Goal: Task Accomplishment & Management: Manage account settings

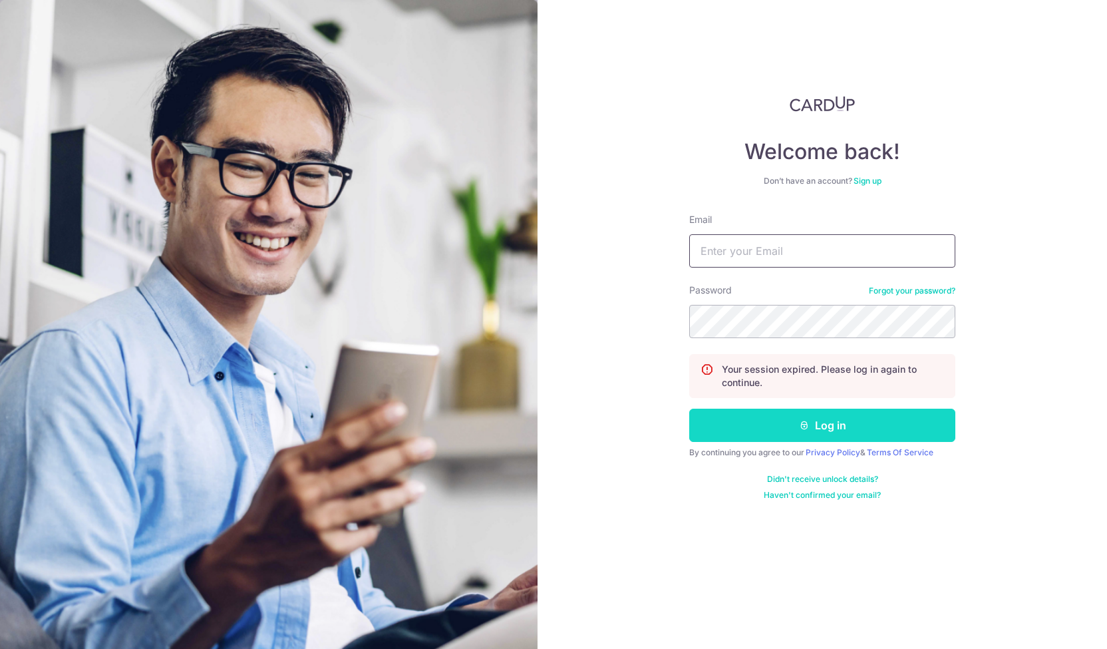
type input "[EMAIL_ADDRESS][DOMAIN_NAME]"
click at [790, 433] on button "Log in" at bounding box center [822, 425] width 266 height 33
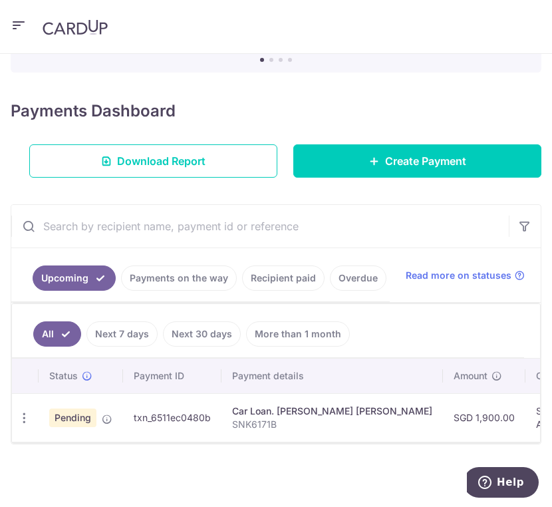
click at [522, 503] on div "× Pause Schedule Pause all future payments in this series Pause just this one p…" at bounding box center [276, 280] width 552 height 453
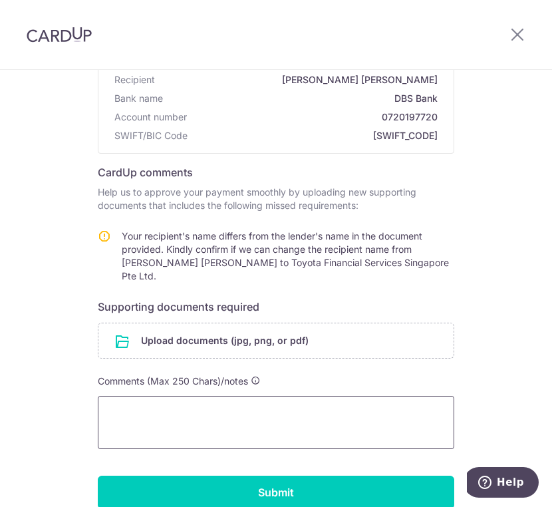
click at [254, 396] on textarea at bounding box center [276, 422] width 357 height 53
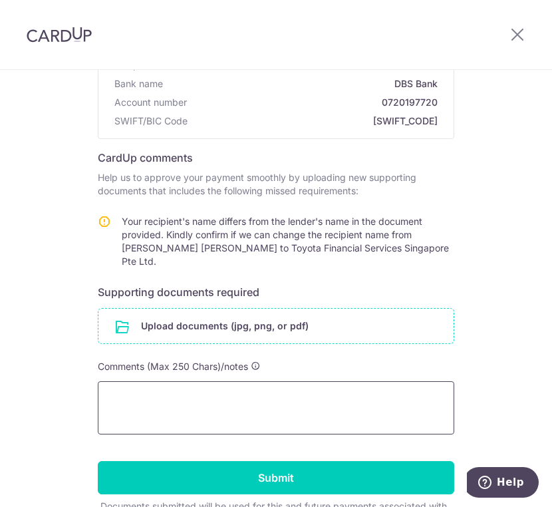
scroll to position [133, 0]
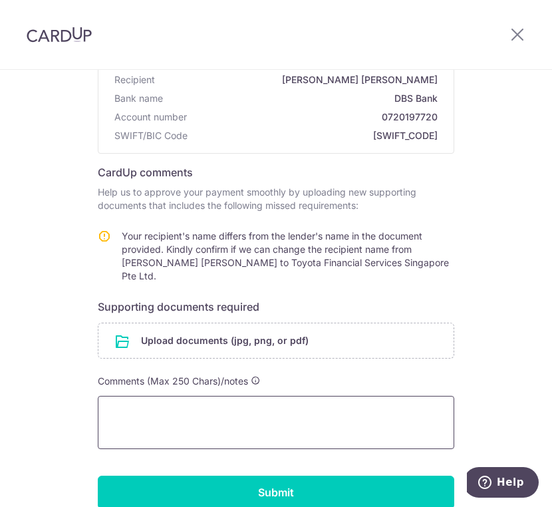
click at [289, 399] on textarea at bounding box center [276, 422] width 357 height 53
paste textarea "Toyota Financial Services Singapore Pte Ltd"
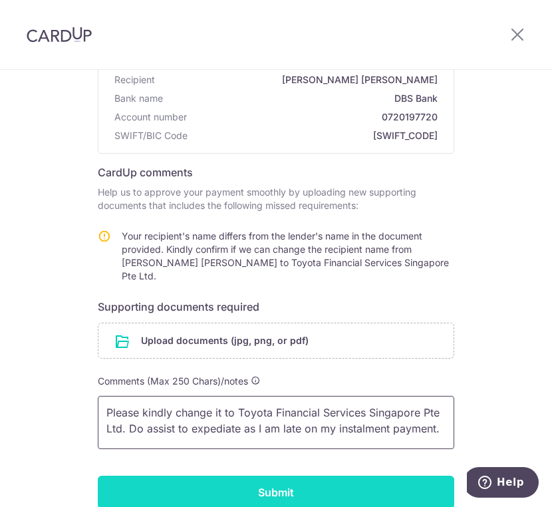
type textarea "Please kindly change it to Toyota Financial Services Singapore Pte Ltd. Do assi…"
click at [342, 488] on input "Submit" at bounding box center [276, 492] width 357 height 33
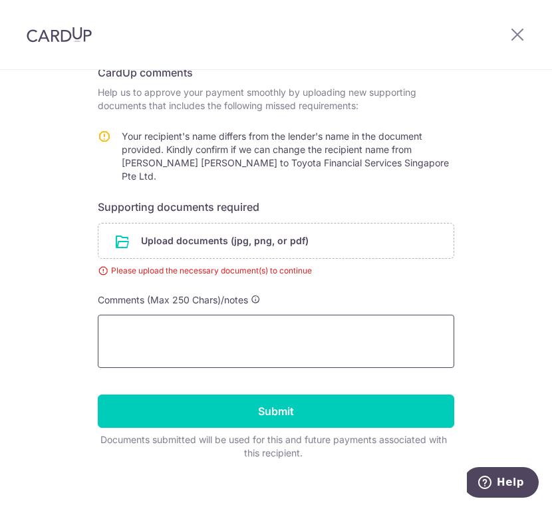
click at [269, 333] on textarea at bounding box center [276, 341] width 357 height 53
paste textarea "Toyota Financial Services Singapore Pte Ltd"
type textarea "Toyota Financial Services Singapore Pte Ltd"
click at [269, 333] on textarea at bounding box center [276, 341] width 357 height 53
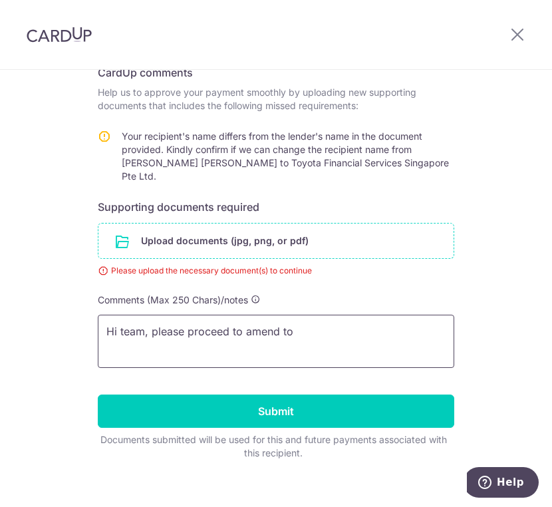
paste textarea "Toyota Financial Services Singapore Pte Ltd"
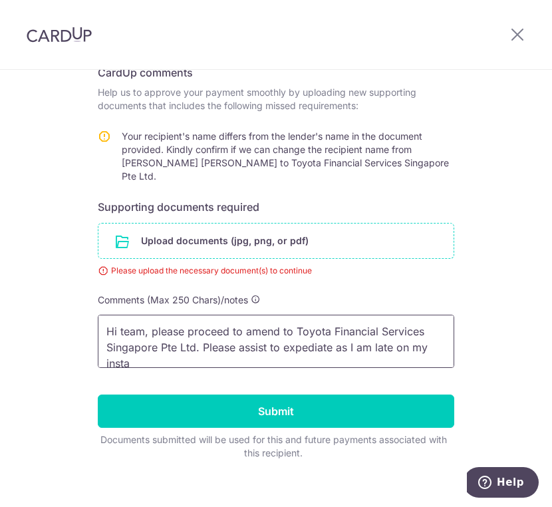
scroll to position [2, 0]
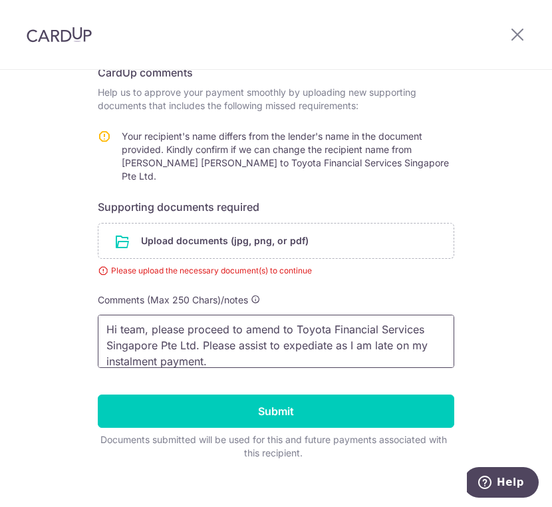
type textarea "Hi team, please proceed to amend to Toyota Financial Services Singapore Pte Ltd…"
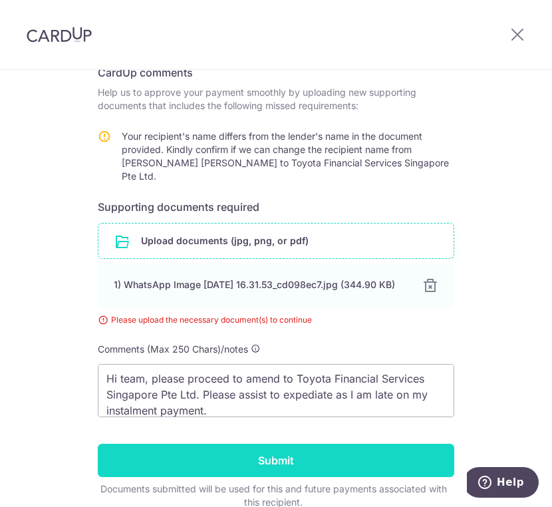
click at [216, 457] on input "Submit" at bounding box center [276, 460] width 357 height 33
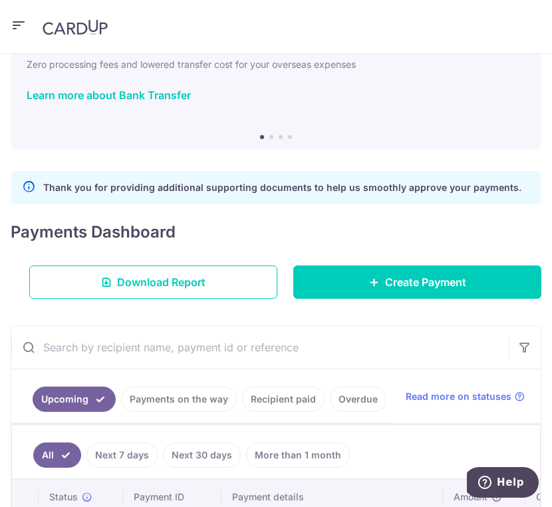
click at [253, 190] on p "Thank you for providing additional supporting documents to help us smoothly app…" at bounding box center [282, 188] width 478 height 16
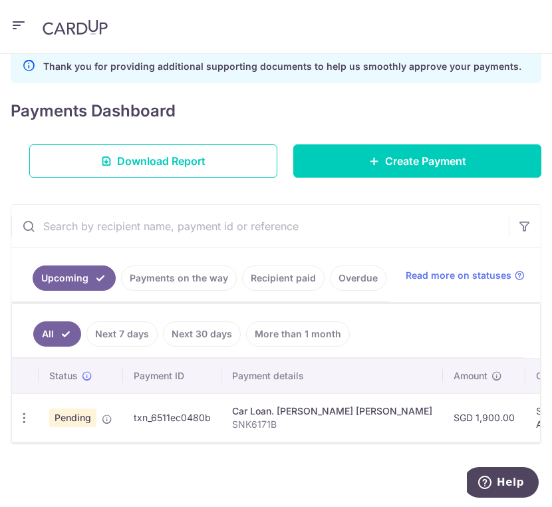
click at [210, 484] on div "× Pause Schedule Pause all future payments in this series Pause just this one p…" at bounding box center [276, 280] width 552 height 453
click at [26, 411] on icon "button" at bounding box center [24, 418] width 14 height 14
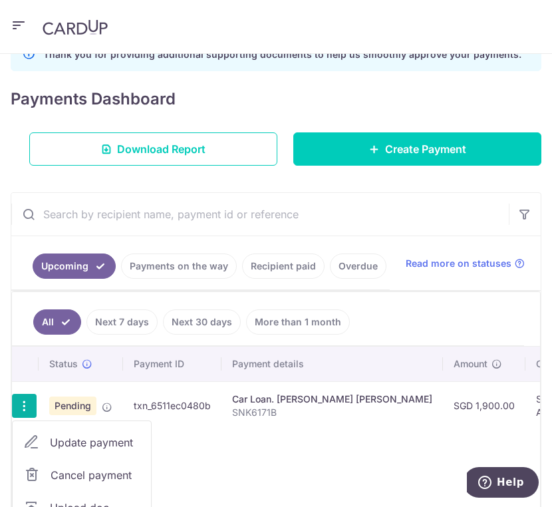
scroll to position [307, 0]
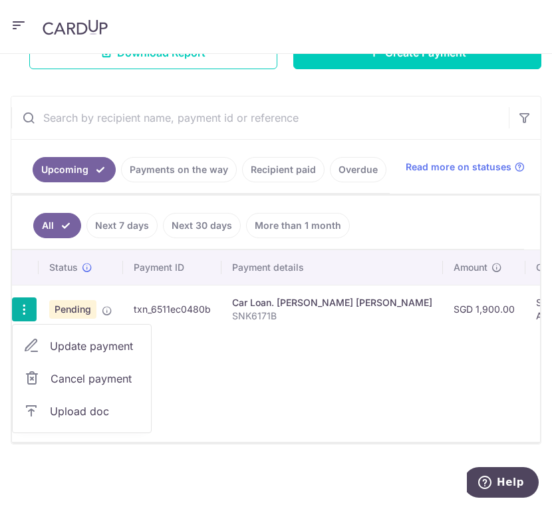
click at [100, 339] on span "Update payment" at bounding box center [95, 346] width 90 height 16
radio input "true"
type input "1,900.00"
type input "14/08/2025"
type input "SNK6171B"
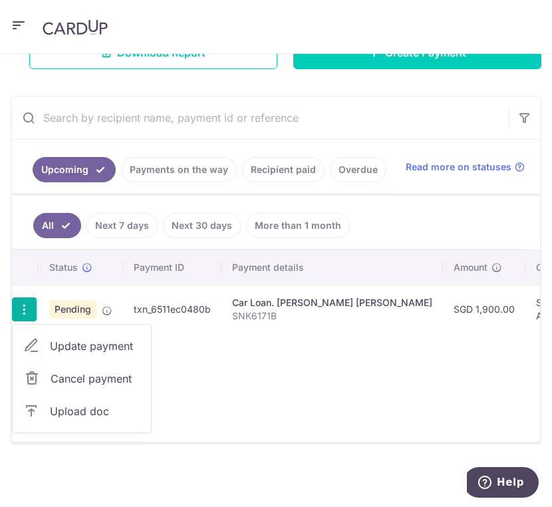
type input "ALANS329"
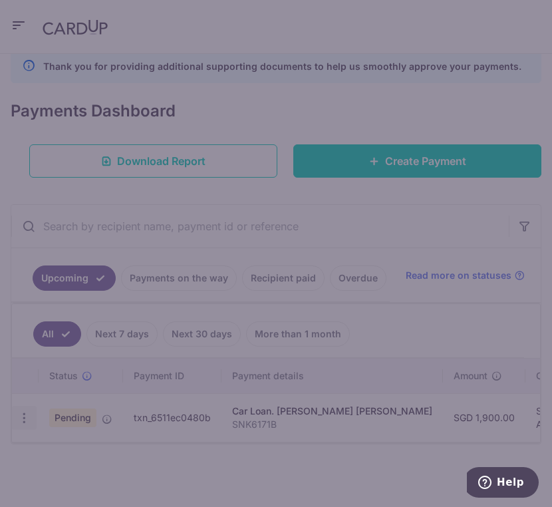
scroll to position [200, 0]
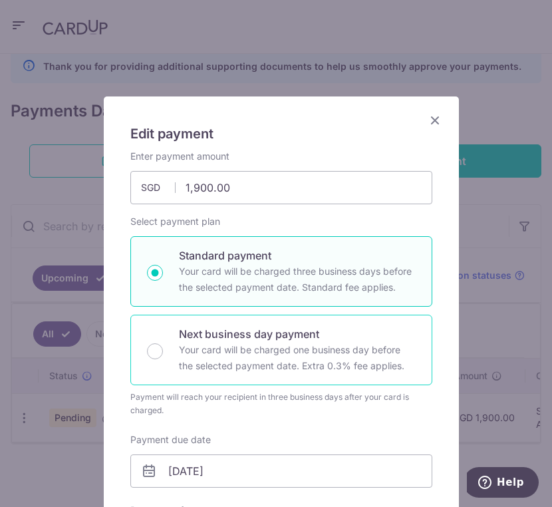
click at [161, 337] on div "Next business day payment Your card will be charged one business day before the…" at bounding box center [281, 350] width 302 height 71
radio input "false"
radio input "true"
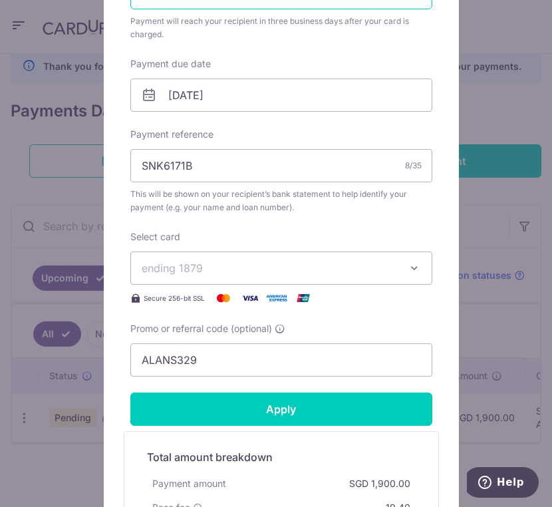
scroll to position [399, 0]
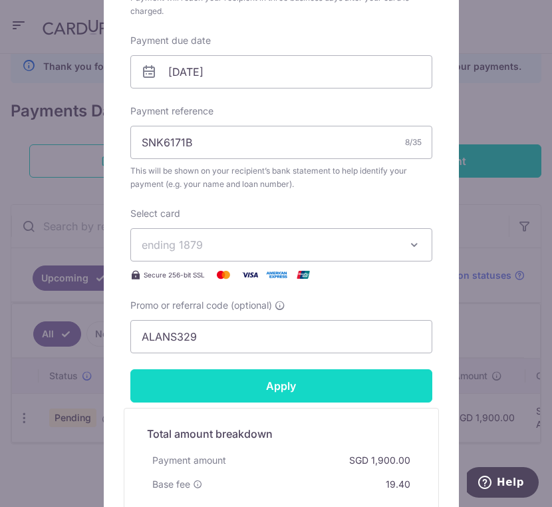
click at [247, 383] on input "Apply" at bounding box center [281, 385] width 302 height 33
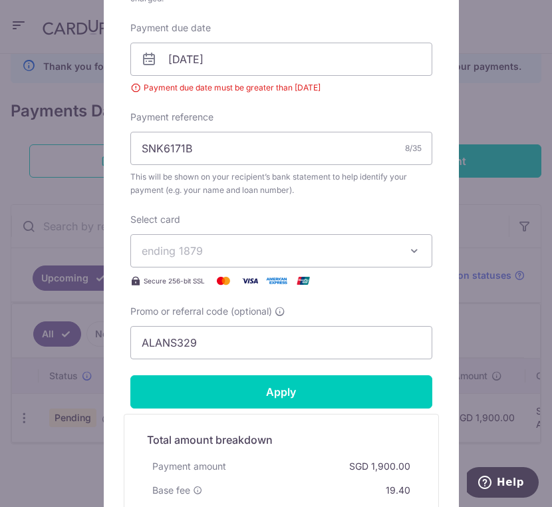
scroll to position [333, 0]
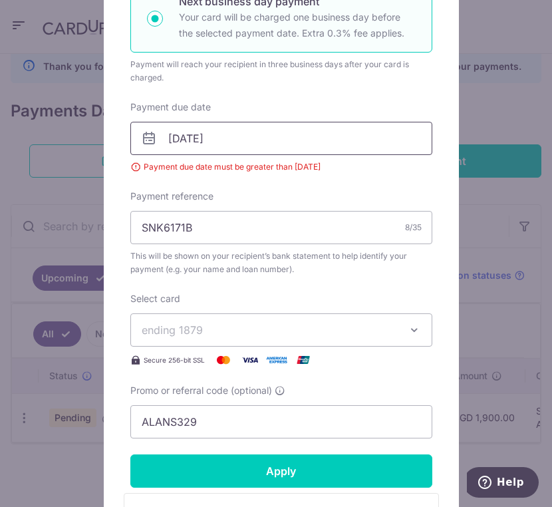
click at [254, 130] on input "[DATE]" at bounding box center [281, 138] width 302 height 33
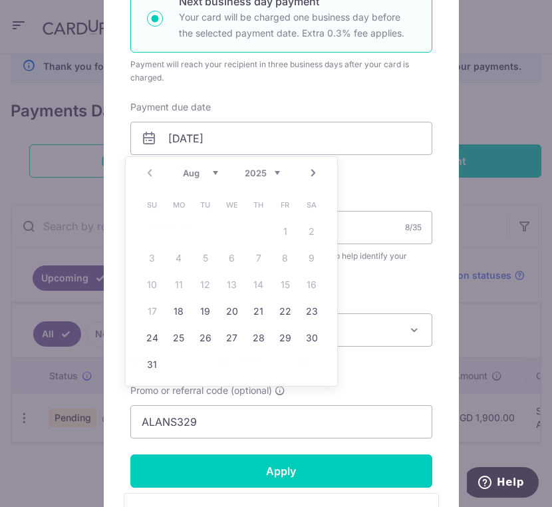
click at [142, 102] on label "Payment due date" at bounding box center [170, 106] width 81 height 13
click at [142, 122] on input "[DATE]" at bounding box center [281, 138] width 302 height 33
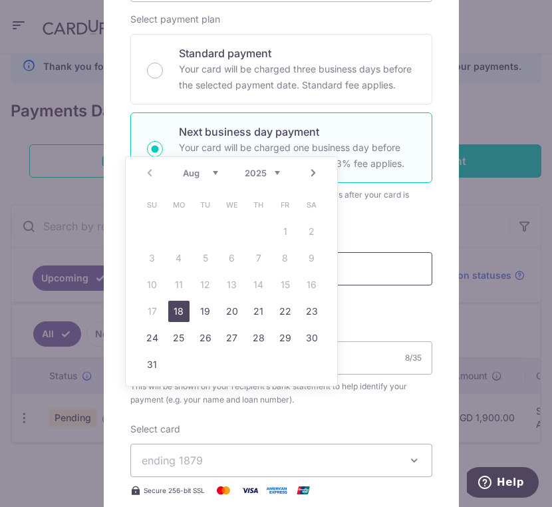
scroll to position [200, 0]
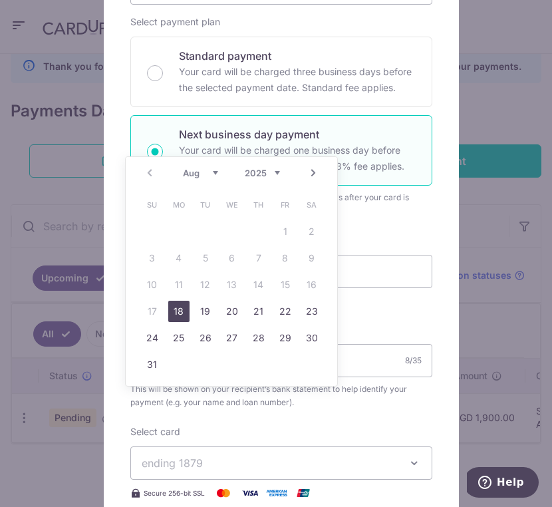
click at [400, 234] on div "Payment due date 14/08/2025 Payment due date must be greater than 17/08/2025 Yo…" at bounding box center [281, 270] width 302 height 73
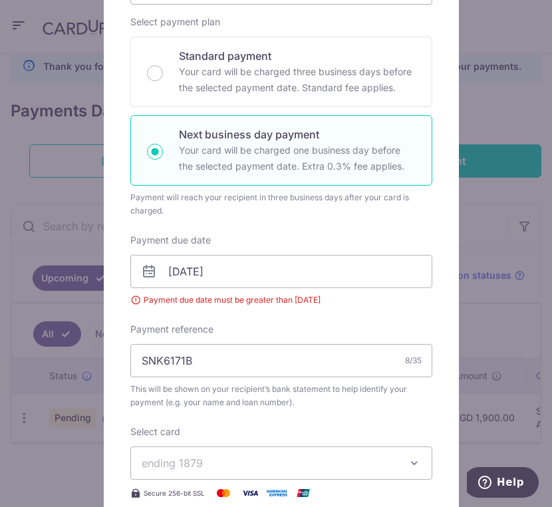
drag, startPoint x: 306, startPoint y: 196, endPoint x: 307, endPoint y: 214, distance: 18.0
click at [307, 214] on div "Payment will reach your recipient in three business days after your card is cha…" at bounding box center [281, 204] width 302 height 27
click at [252, 275] on input "[DATE]" at bounding box center [281, 271] width 302 height 33
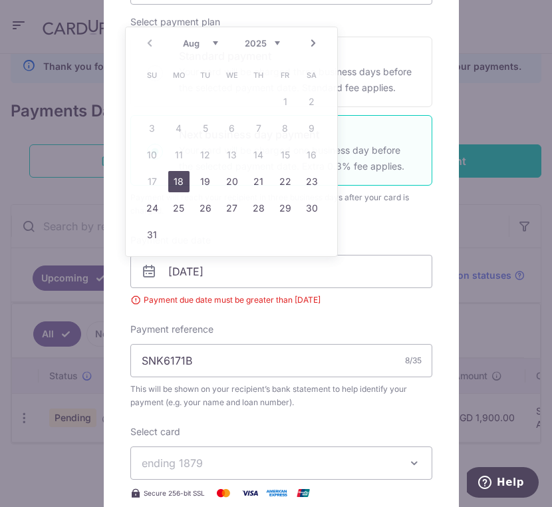
click at [283, 321] on div "Enter payment amount 1,900.00 1900.00 SGD To change the payment amount, please …" at bounding box center [281, 260] width 302 height 621
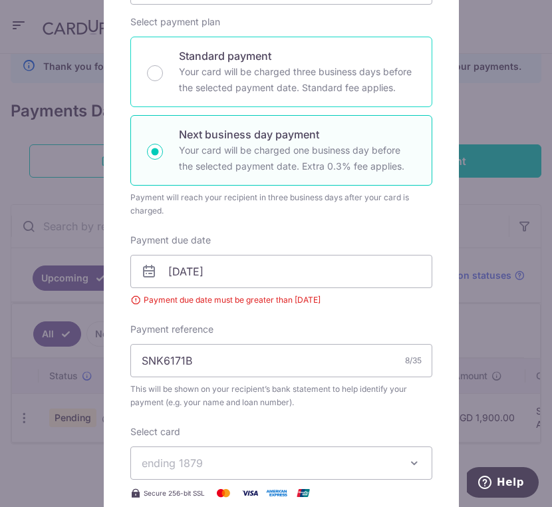
click at [212, 71] on p "Your card will be charged three business days before the selected payment date.…" at bounding box center [297, 80] width 237 height 32
click at [163, 71] on input "Standard payment Your card will be charged three business days before the selec…" at bounding box center [155, 73] width 16 height 16
radio input "true"
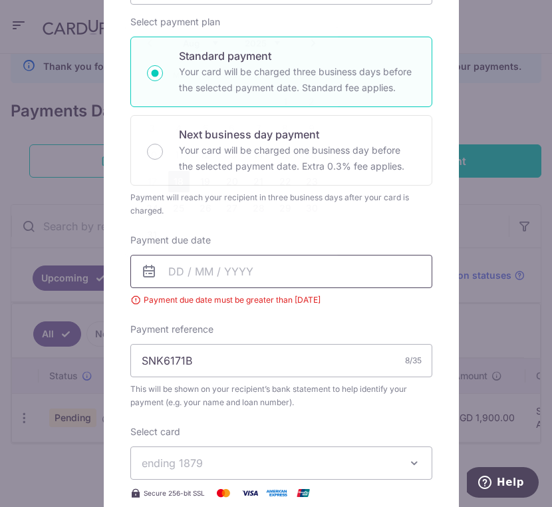
click at [213, 284] on input "Payment due date" at bounding box center [281, 271] width 302 height 33
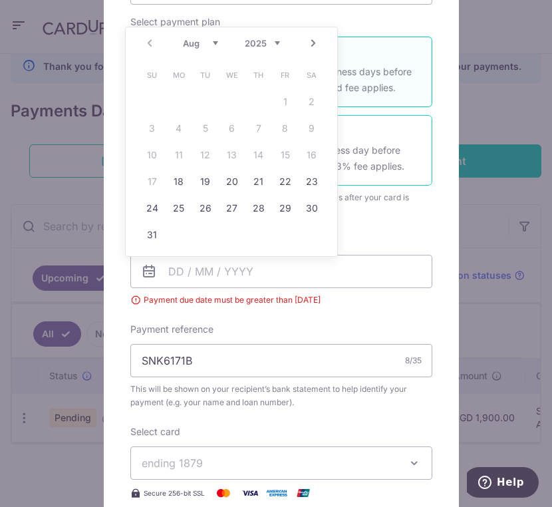
click at [373, 150] on p "Your card will be charged one business day before the selected payment date. Ex…" at bounding box center [297, 158] width 237 height 32
click at [163, 150] on input "Next business day payment Your card will be charged one business day before the…" at bounding box center [155, 152] width 16 height 16
radio input "false"
radio input "true"
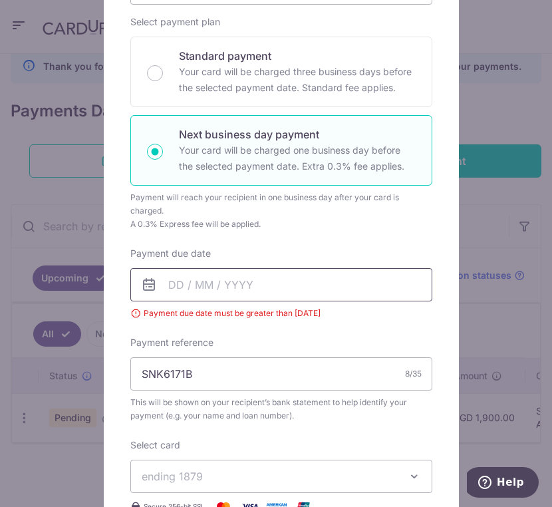
click at [265, 292] on input "Payment due date" at bounding box center [281, 284] width 302 height 33
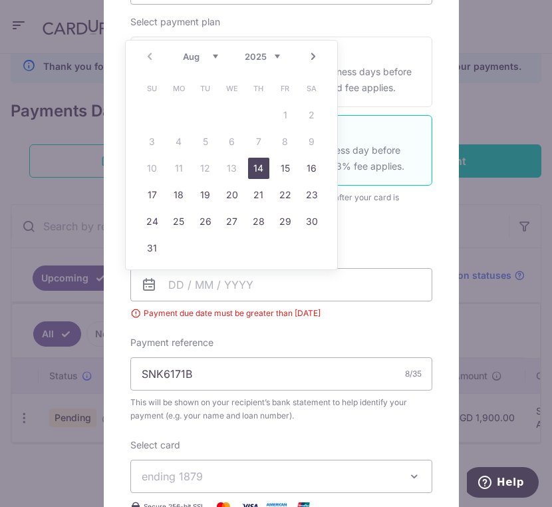
click at [267, 170] on link "14" at bounding box center [258, 168] width 21 height 21
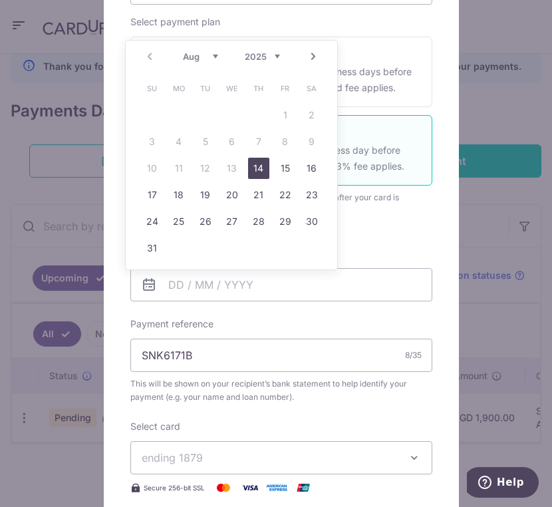
type input "[DATE]"
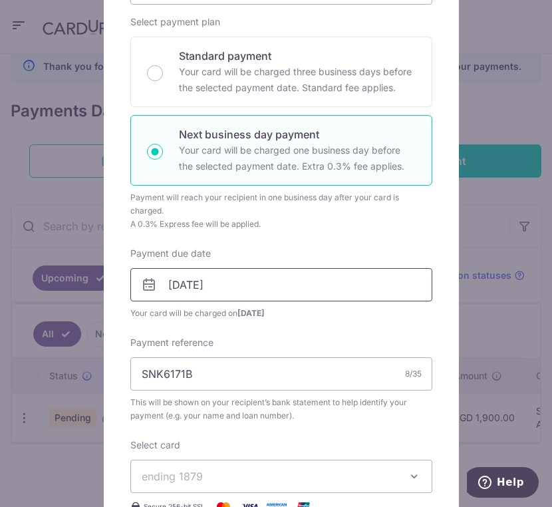
click at [240, 278] on input "[DATE]" at bounding box center [281, 284] width 302 height 33
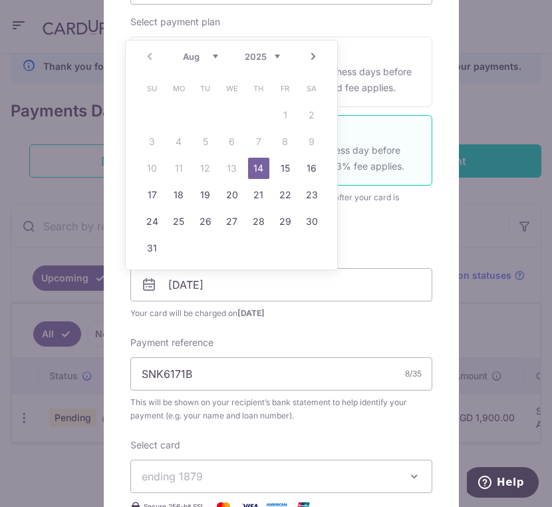
click at [252, 171] on link "14" at bounding box center [258, 168] width 21 height 21
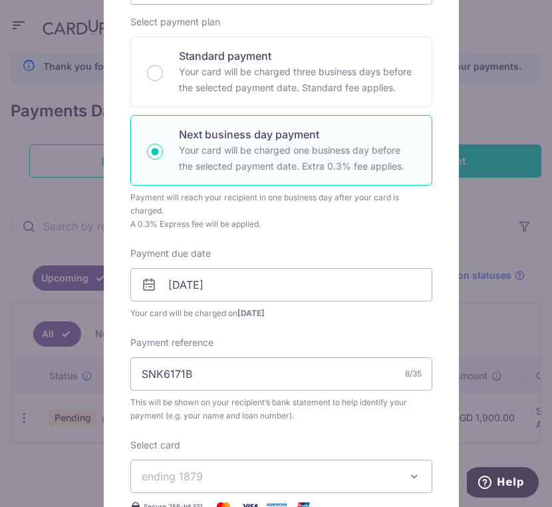
click at [289, 234] on div "Enter payment amount 1,900.00 1900.00 SGD To change the payment amount, please …" at bounding box center [281, 267] width 302 height 635
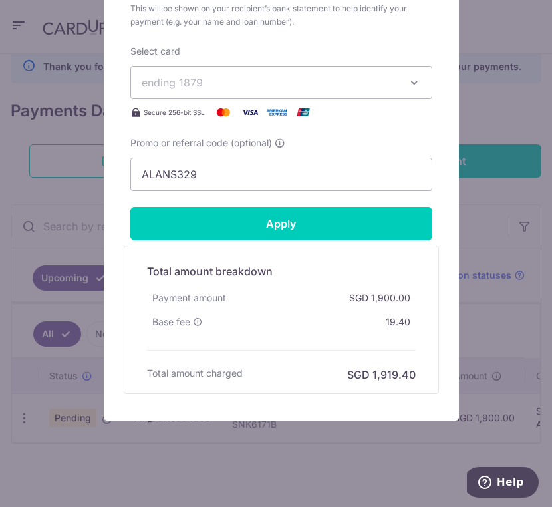
scroll to position [599, 0]
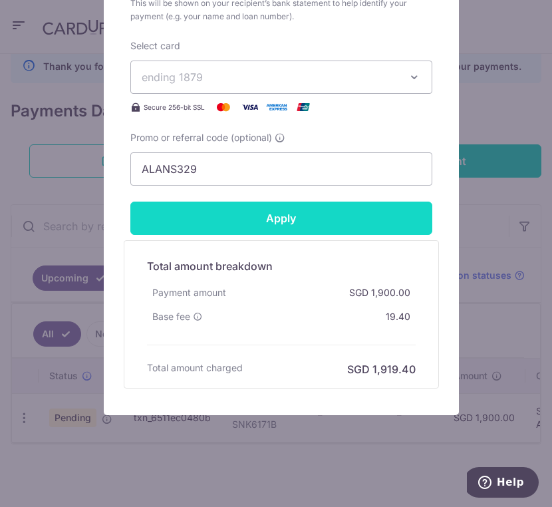
click at [270, 221] on input "Apply" at bounding box center [281, 218] width 302 height 33
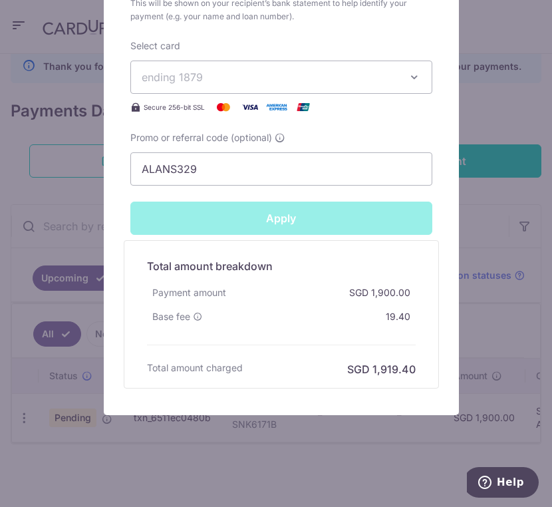
type input "Successfully Applied"
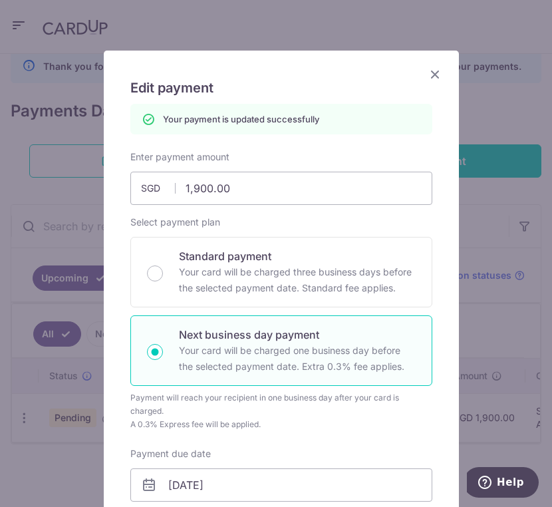
scroll to position [0, 0]
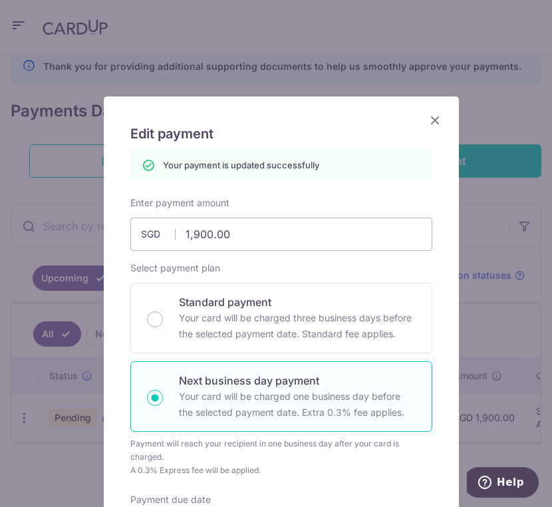
click at [427, 123] on icon "Close" at bounding box center [435, 120] width 16 height 17
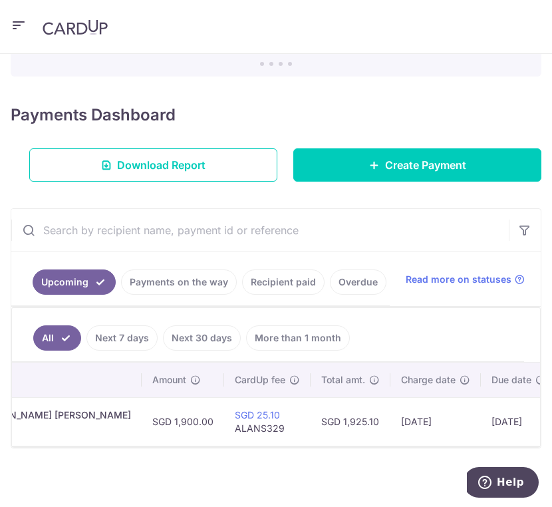
scroll to position [0, 351]
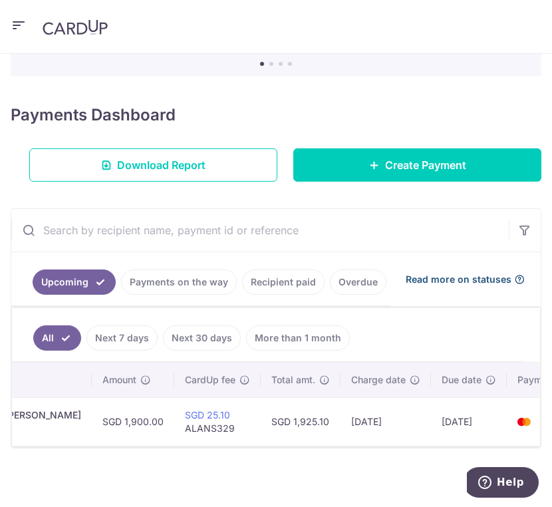
click at [423, 282] on span "Read more on statuses" at bounding box center [459, 279] width 106 height 13
